Goal: Information Seeking & Learning: Learn about a topic

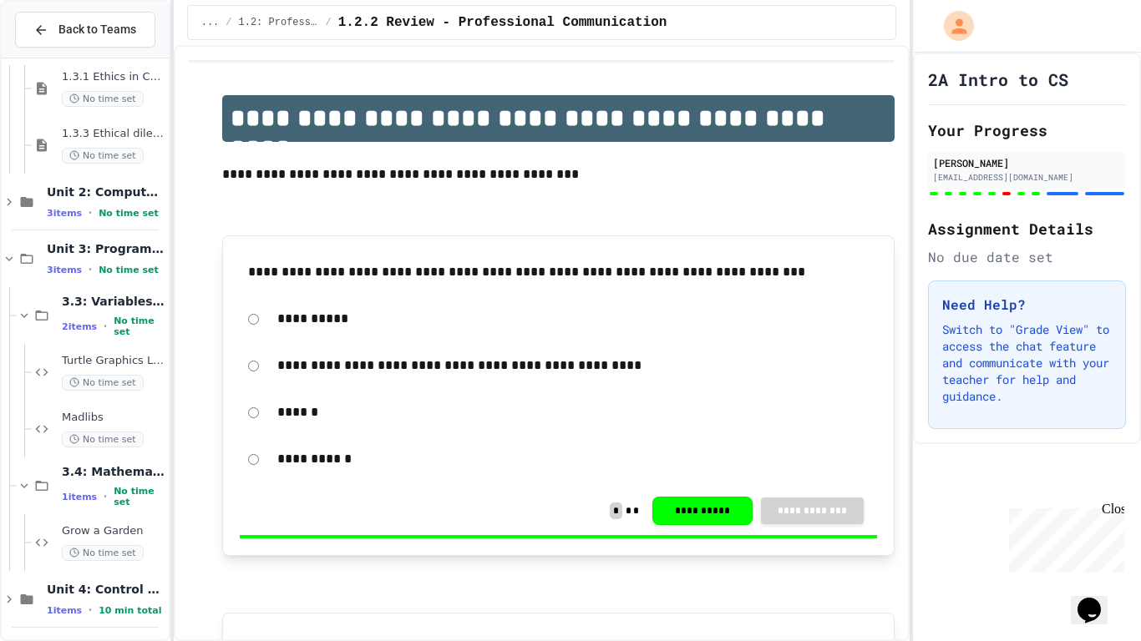
scroll to position [645, 0]
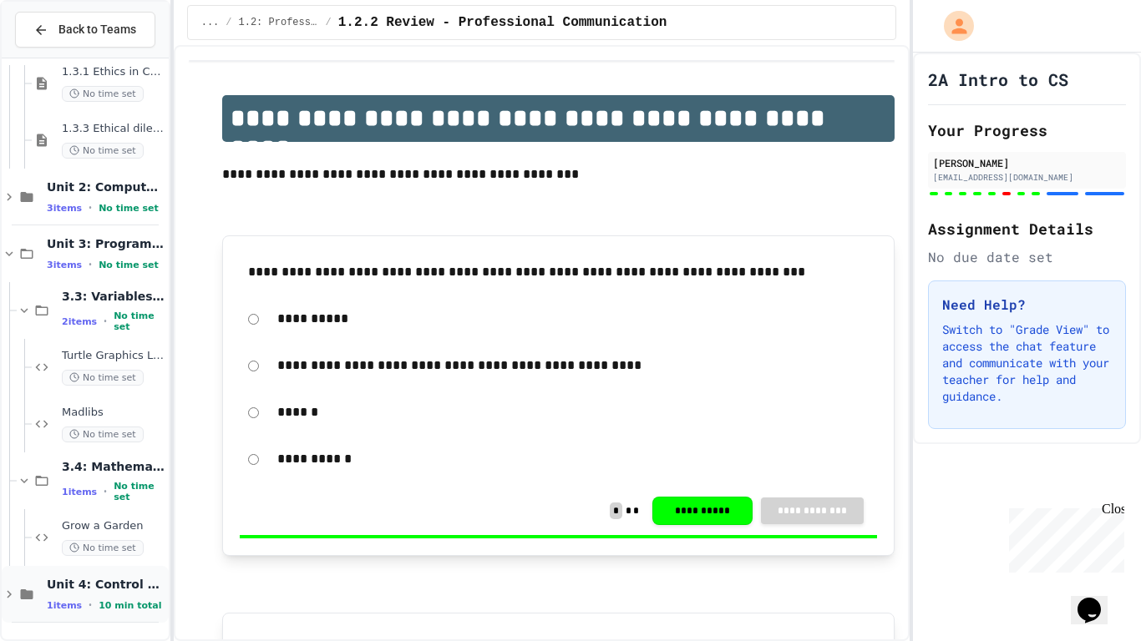
click at [124, 580] on span "Unit 4: Control Structures" at bounding box center [106, 584] width 119 height 15
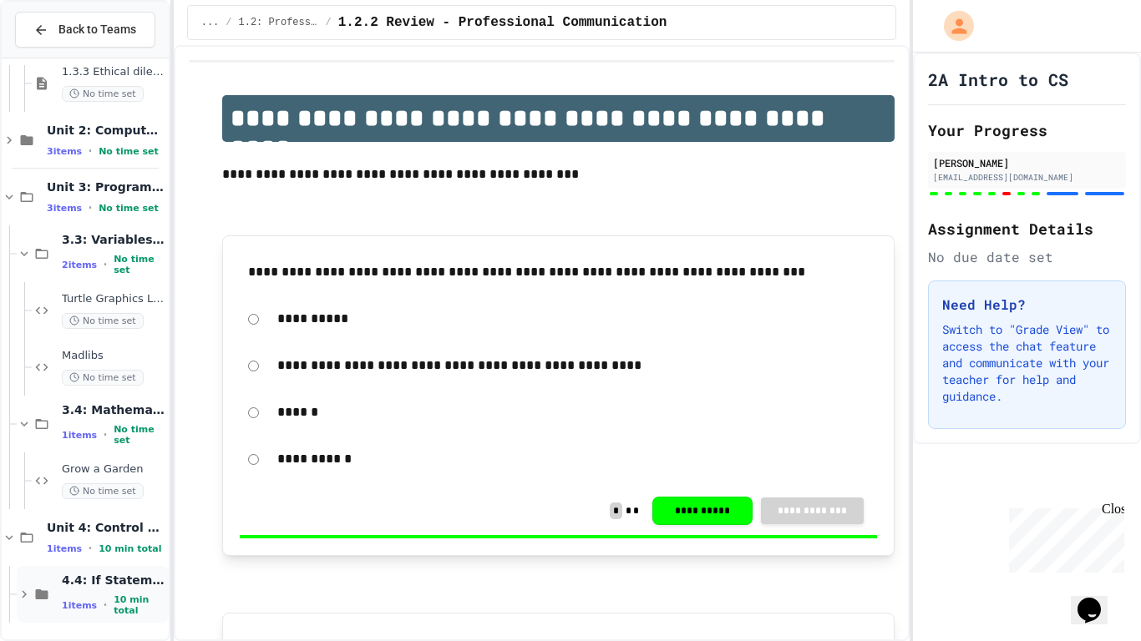
click at [106, 585] on span "4.4: If Statements" at bounding box center [114, 580] width 104 height 15
click at [110, 587] on span "4.4: If Statements" at bounding box center [114, 580] width 104 height 15
click at [106, 585] on span "4.4: If Statements" at bounding box center [114, 580] width 104 height 15
click at [96, 534] on span "Unit 4: Control Structures" at bounding box center [106, 527] width 119 height 15
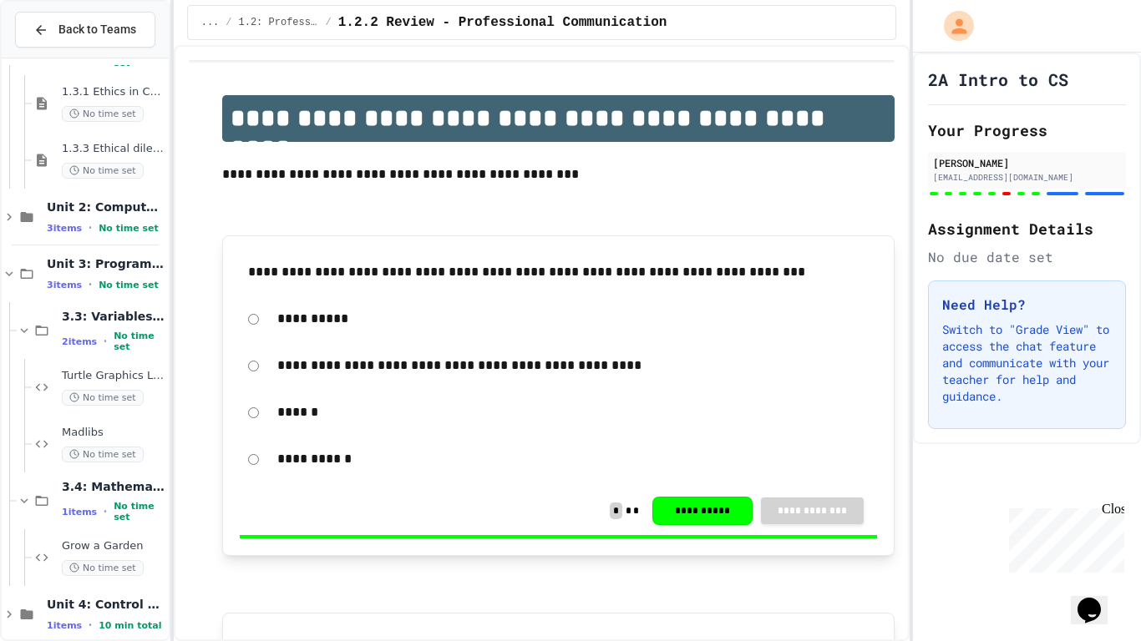
scroll to position [645, 0]
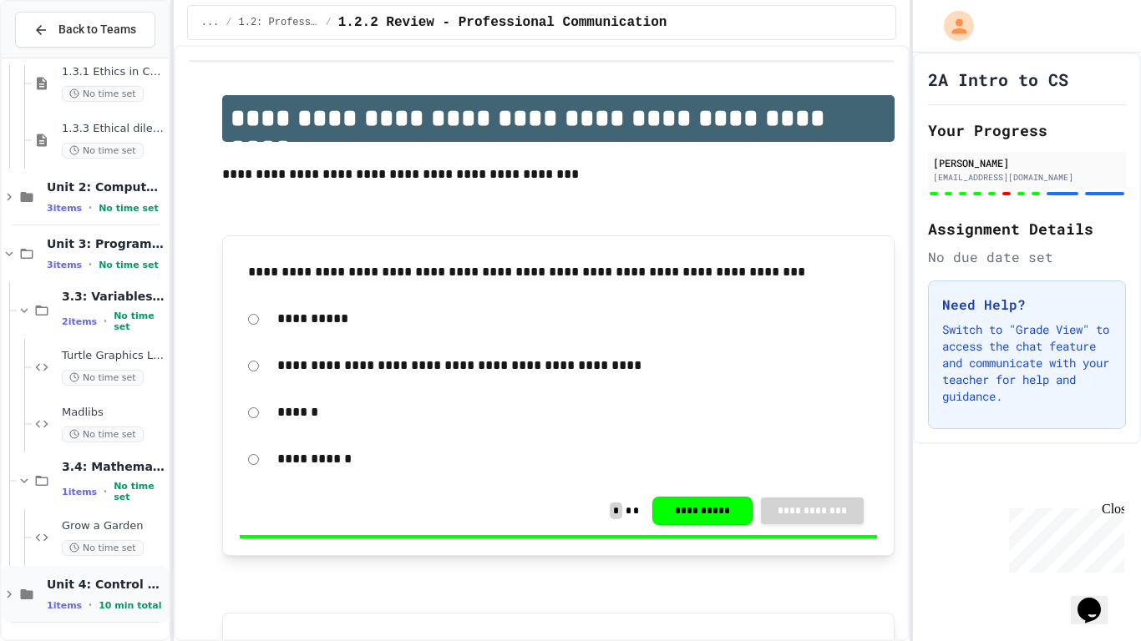
click at [104, 580] on span "Unit 4: Control Structures" at bounding box center [106, 584] width 119 height 15
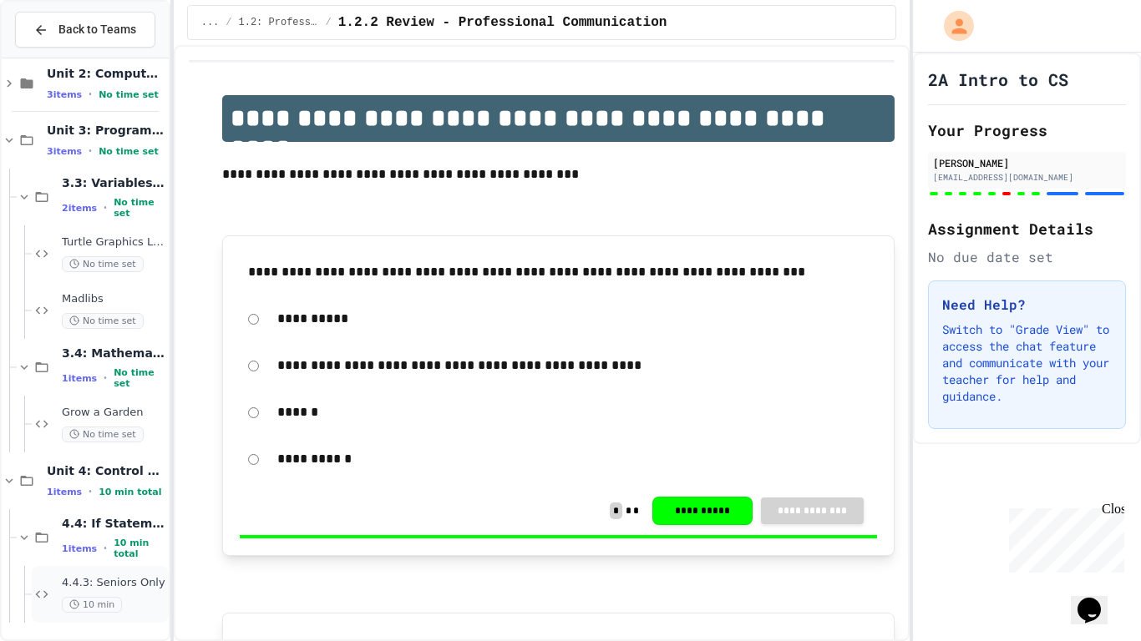
click at [141, 592] on div "4.4.3: Seniors Only 10 min" at bounding box center [114, 594] width 104 height 37
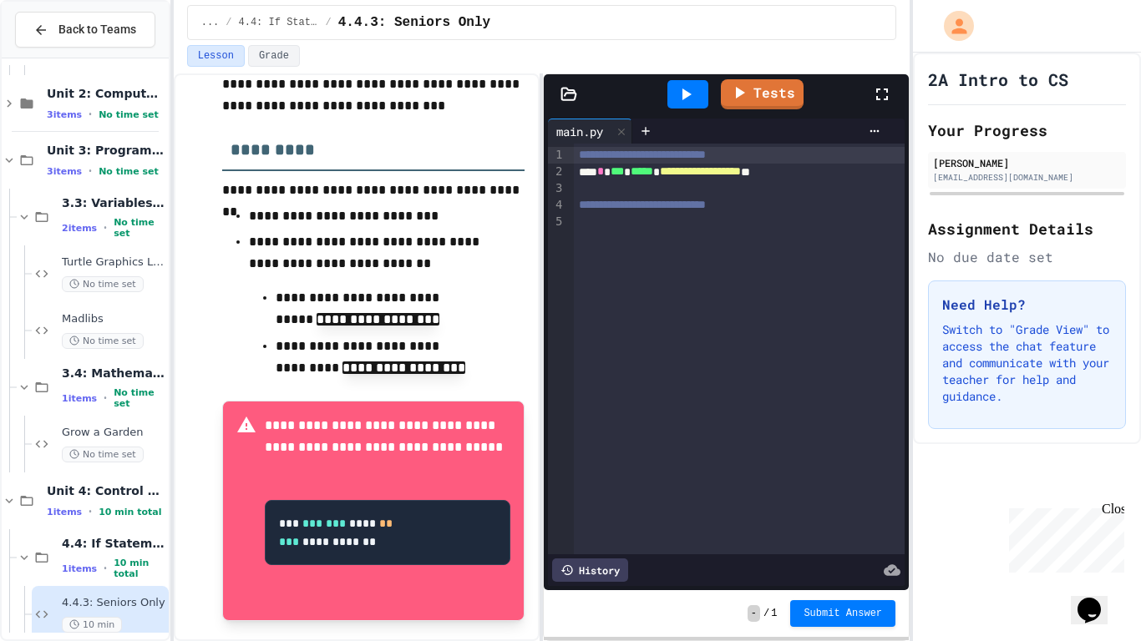
scroll to position [372, 0]
